Goal: Navigation & Orientation: Find specific page/section

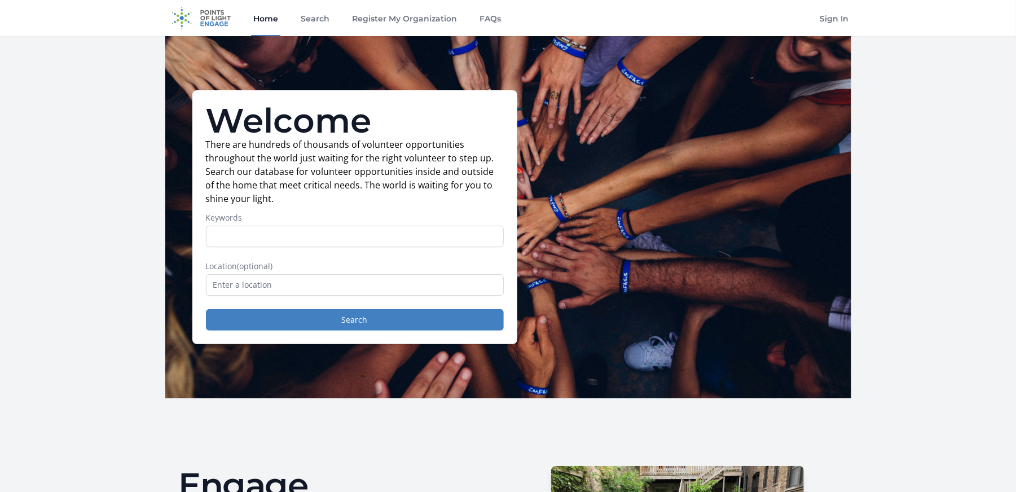
click at [268, 21] on link "Home" at bounding box center [265, 18] width 29 height 36
click at [311, 24] on link "Search" at bounding box center [314, 18] width 33 height 36
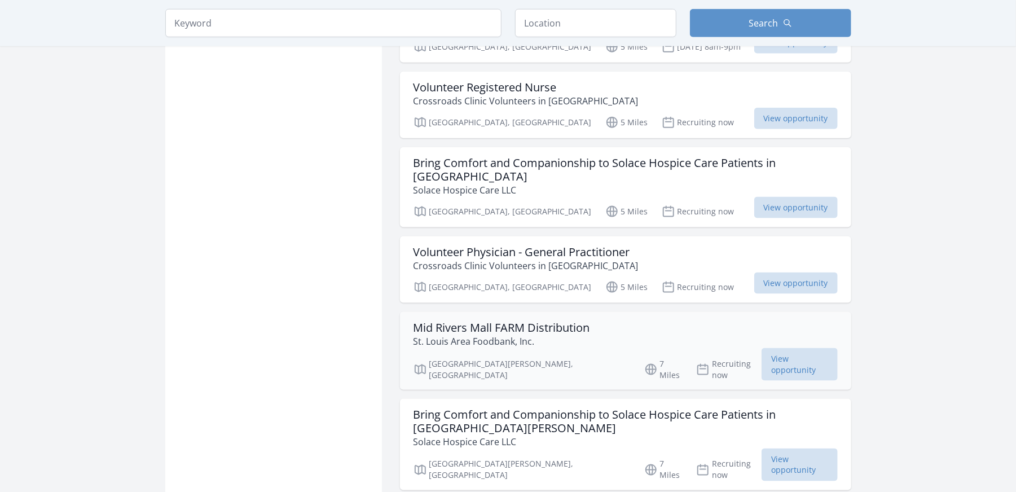
scroll to position [789, 0]
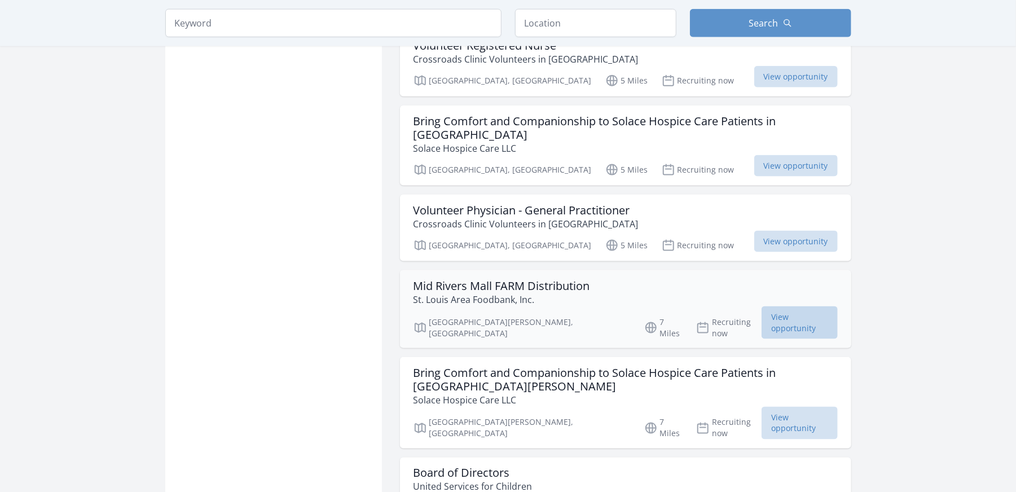
click at [779, 306] on span "View opportunity" at bounding box center [799, 322] width 76 height 33
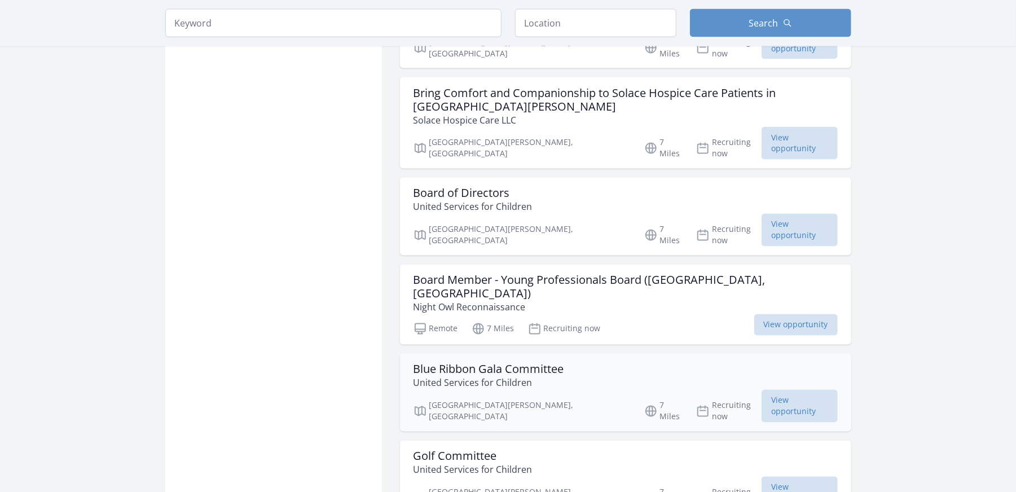
scroll to position [1071, 0]
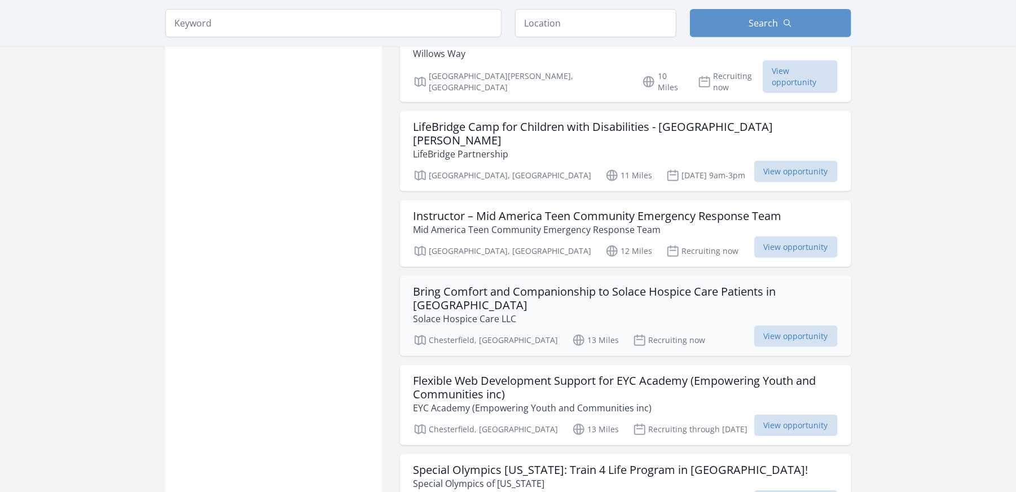
scroll to position [2707, 0]
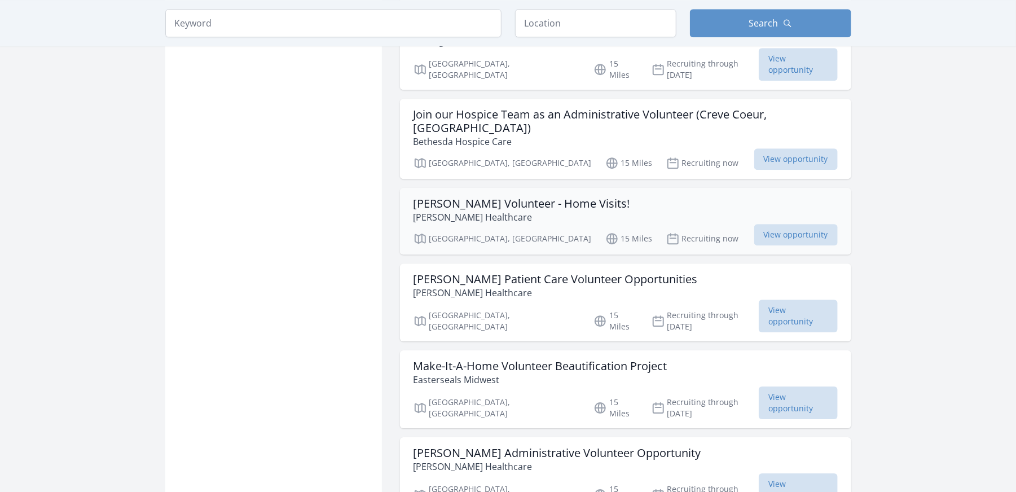
scroll to position [4229, 0]
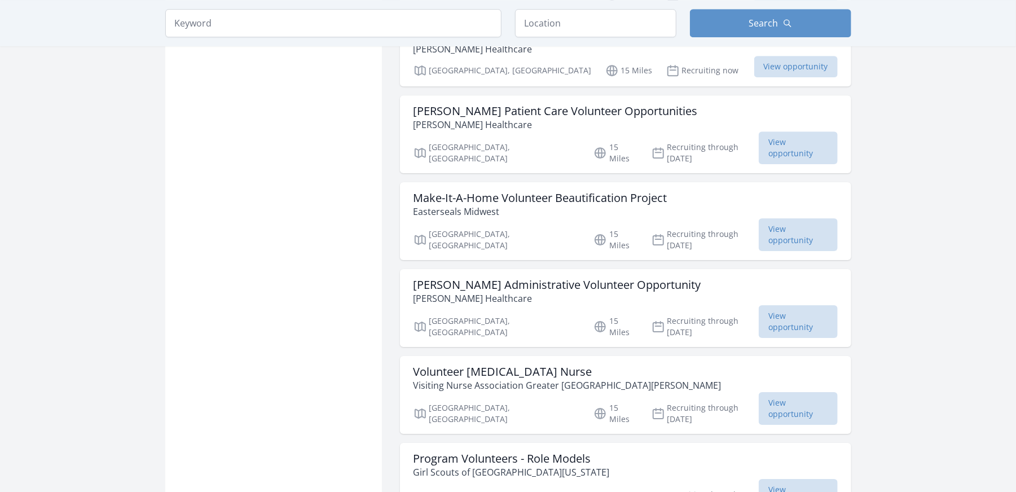
scroll to position [4398, 0]
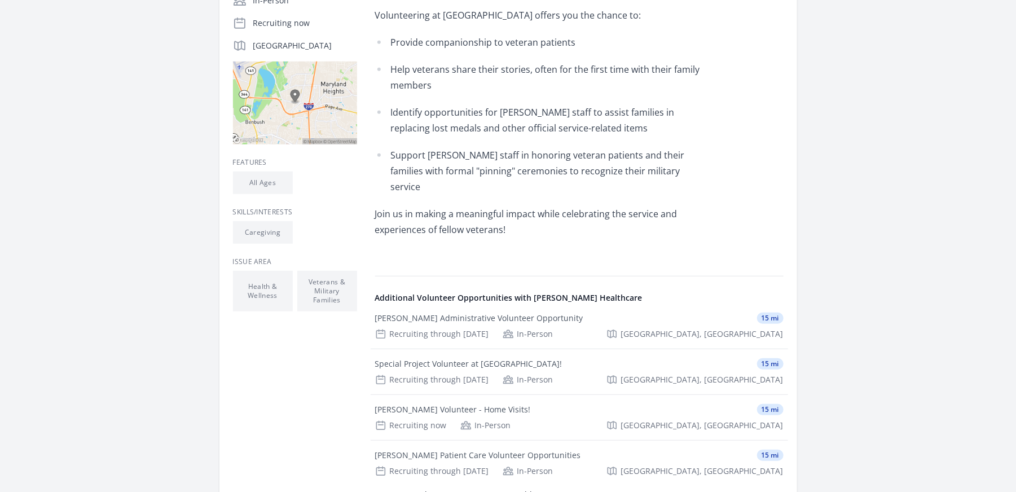
scroll to position [282, 0]
